Goal: Task Accomplishment & Management: Use online tool/utility

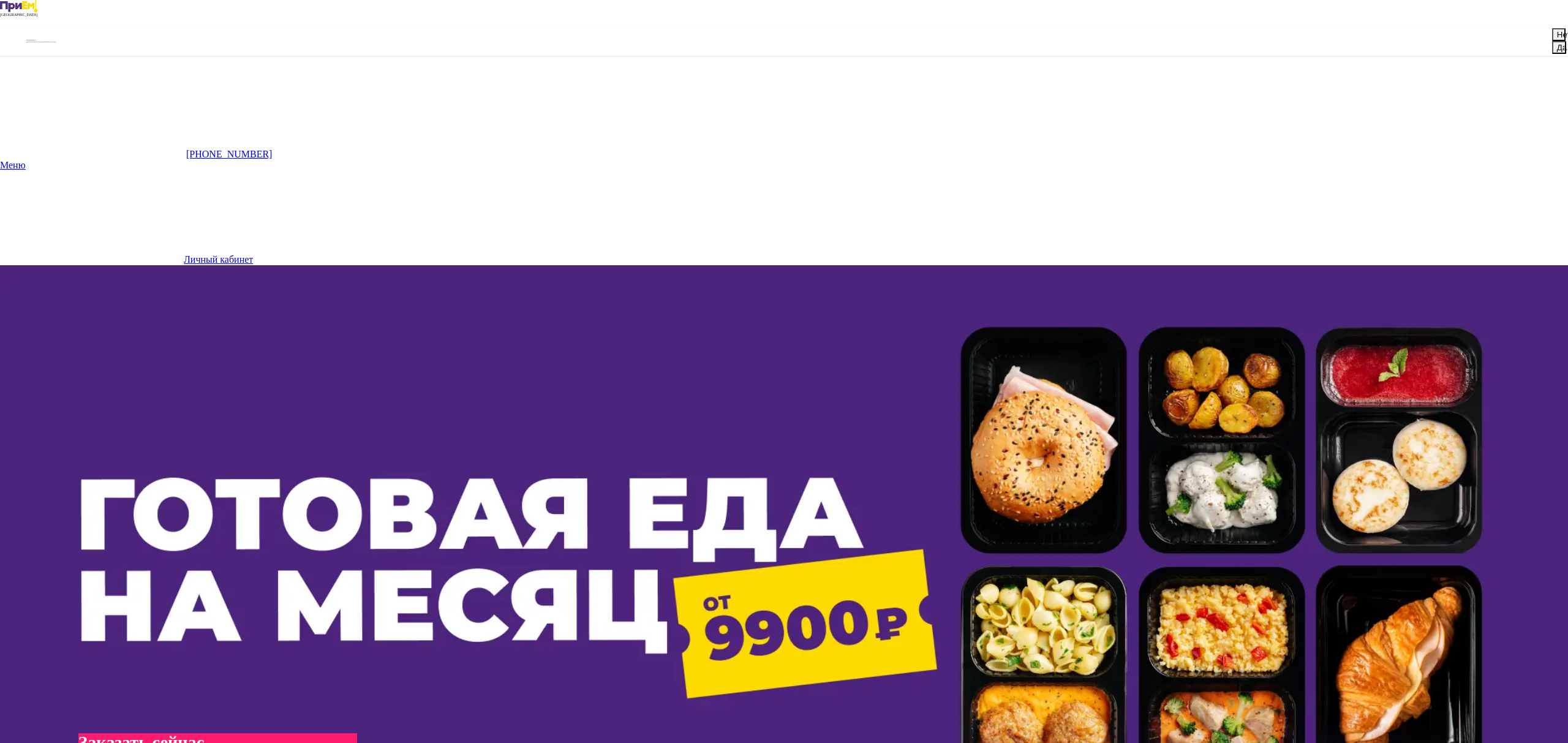
click at [1552, 54] on button "Да" at bounding box center [1559, 47] width 14 height 13
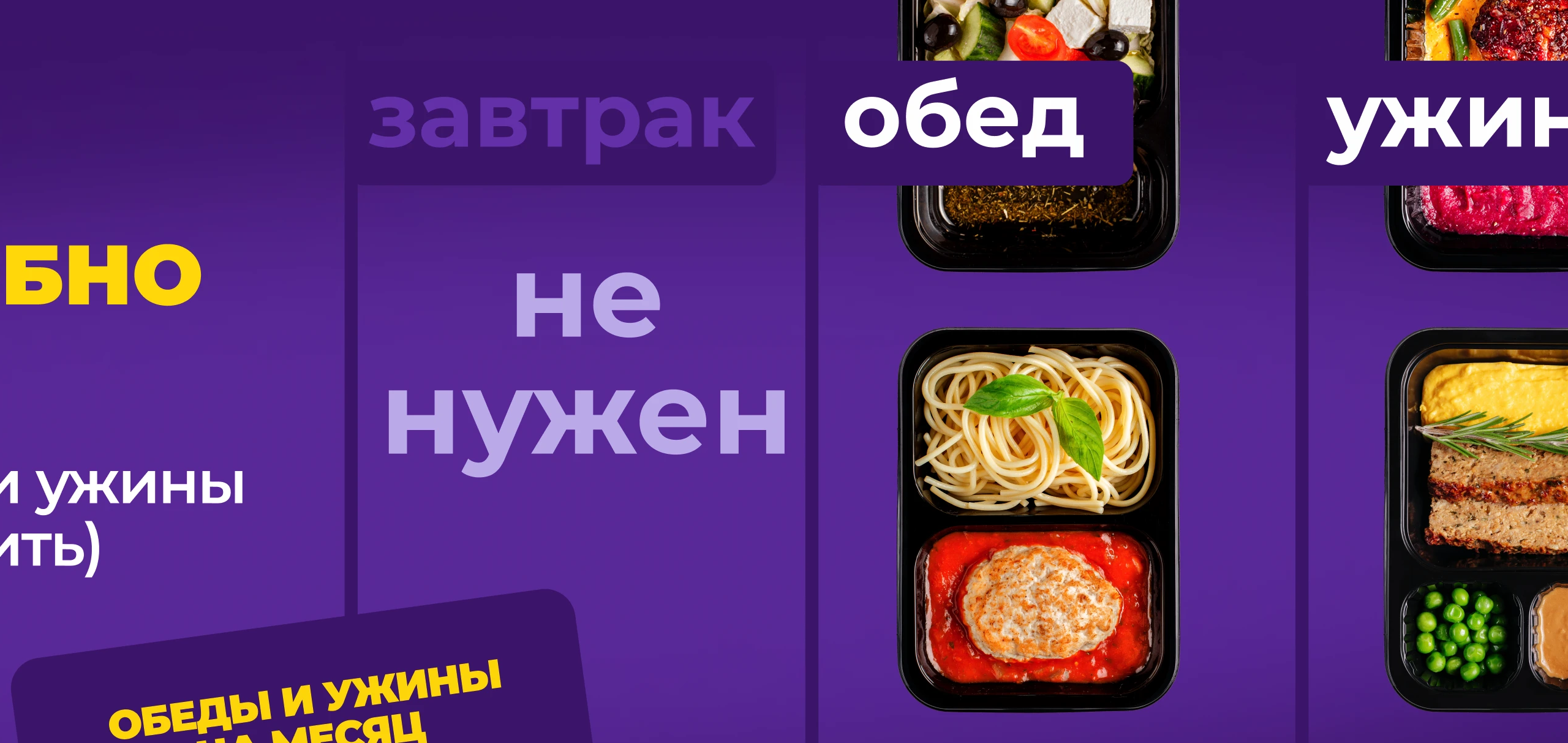
scroll to position [1039, 0]
